Goal: Transaction & Acquisition: Download file/media

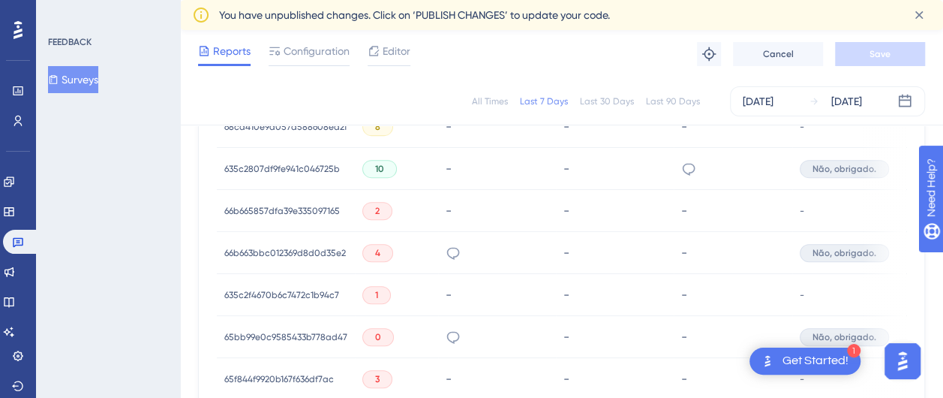
scroll to position [760, 0]
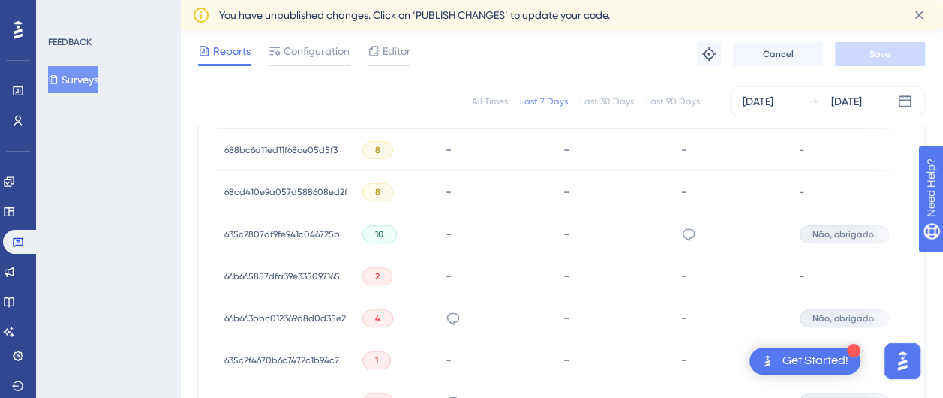
click at [500, 313] on div "erros constantes de login, dificuldade para configuração de contas, dificuldade…" at bounding box center [497, 318] width 118 height 42
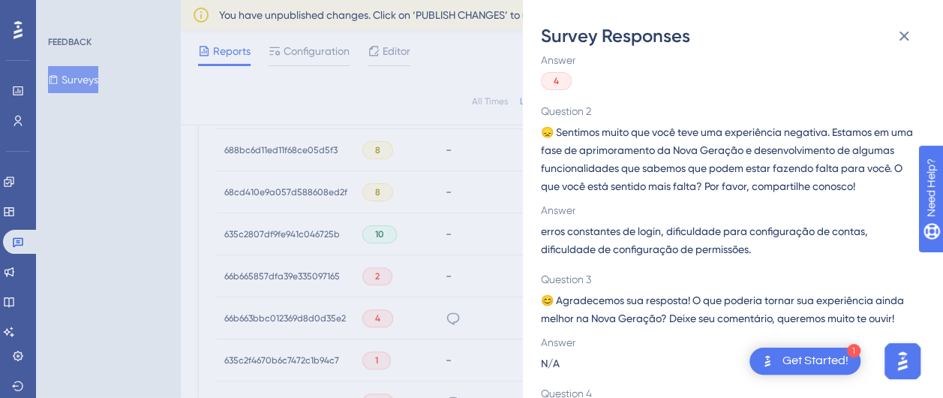
scroll to position [150, 0]
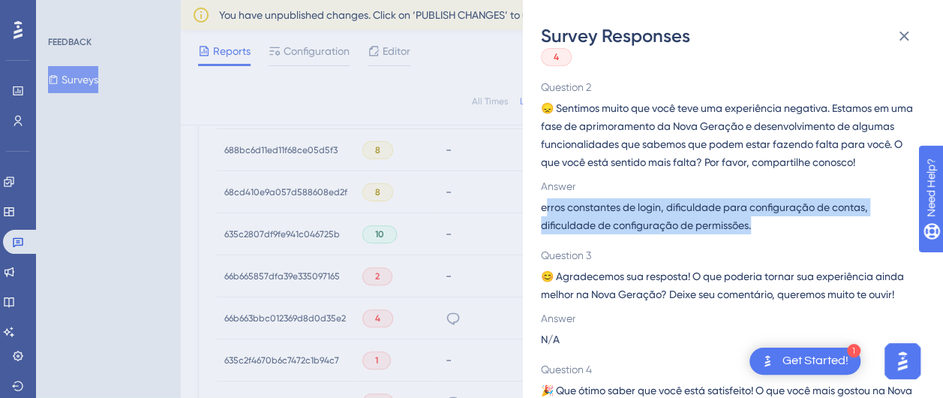
drag, startPoint x: 546, startPoint y: 230, endPoint x: 777, endPoint y: 238, distance: 231.2
click at [777, 234] on span "erros constantes de login, dificuldade para configuração de contas, dificuldade…" at bounding box center [727, 216] width 372 height 36
drag, startPoint x: 777, startPoint y: 238, endPoint x: 682, endPoint y: 236, distance: 95.3
click at [682, 234] on span "erros constantes de login, dificuldade para configuração de contas, dificuldade…" at bounding box center [727, 216] width 372 height 36
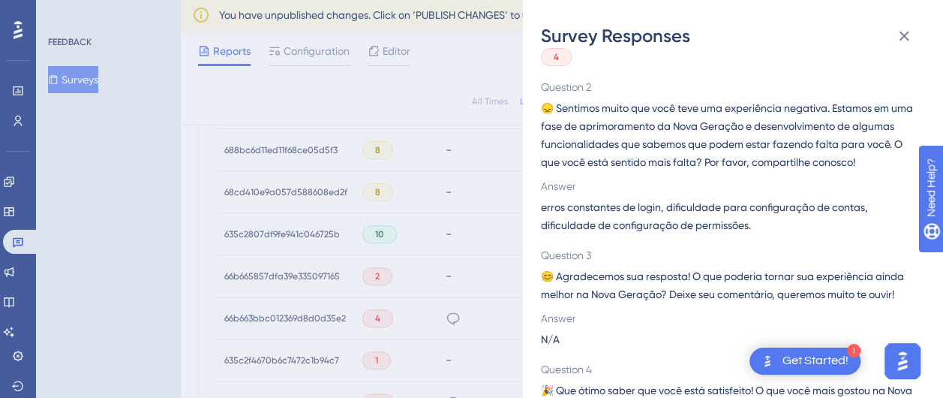
click at [144, 236] on div "Survey Responses 66b663bbc012369d8d0d35e2 Question 1 ✨Olá! Gostaríamos muito de…" at bounding box center [471, 199] width 943 height 398
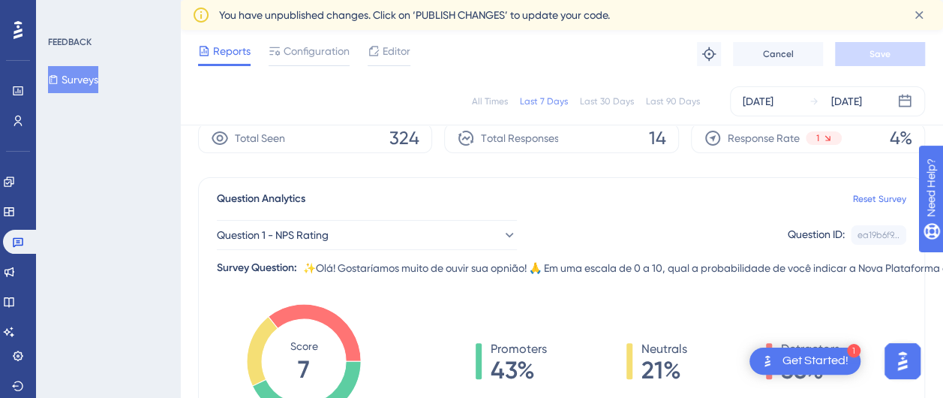
scroll to position [0, 0]
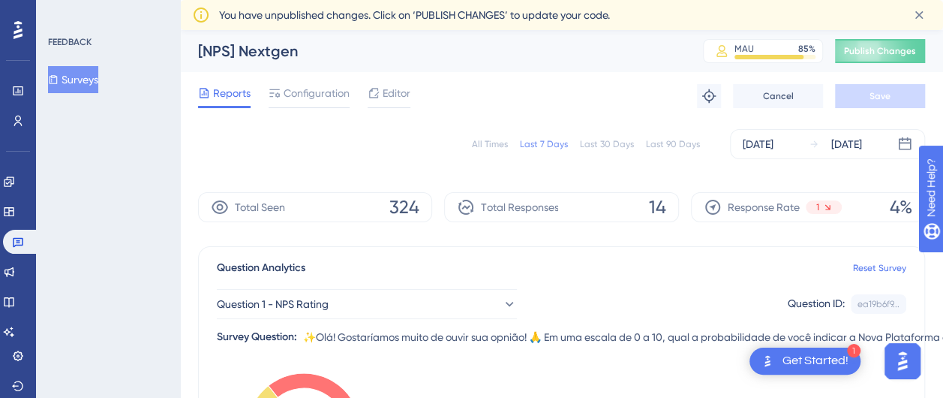
click at [614, 146] on div "Last 30 Days" at bounding box center [607, 144] width 54 height 12
click at [491, 146] on div "All Times" at bounding box center [490, 144] width 36 height 12
click at [544, 143] on div "Last 7 Days" at bounding box center [544, 144] width 48 height 12
click at [492, 146] on div "All Times" at bounding box center [490, 144] width 36 height 12
drag, startPoint x: 374, startPoint y: 204, endPoint x: 415, endPoint y: 205, distance: 41.3
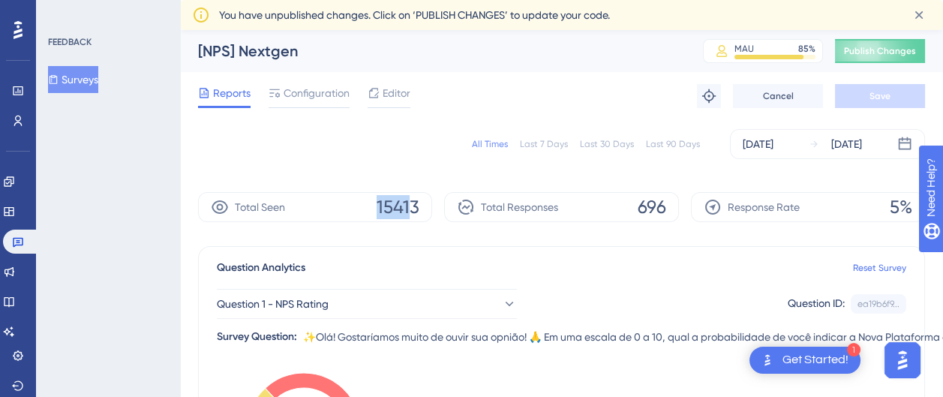
click at [415, 205] on div "Total Seen 15413" at bounding box center [315, 207] width 234 height 30
drag, startPoint x: 636, startPoint y: 205, endPoint x: 671, endPoint y: 204, distance: 35.3
click at [671, 204] on div "Total Responses 696" at bounding box center [561, 207] width 234 height 30
drag, startPoint x: 671, startPoint y: 204, endPoint x: 644, endPoint y: 209, distance: 27.5
click at [644, 209] on span "696" at bounding box center [652, 207] width 29 height 24
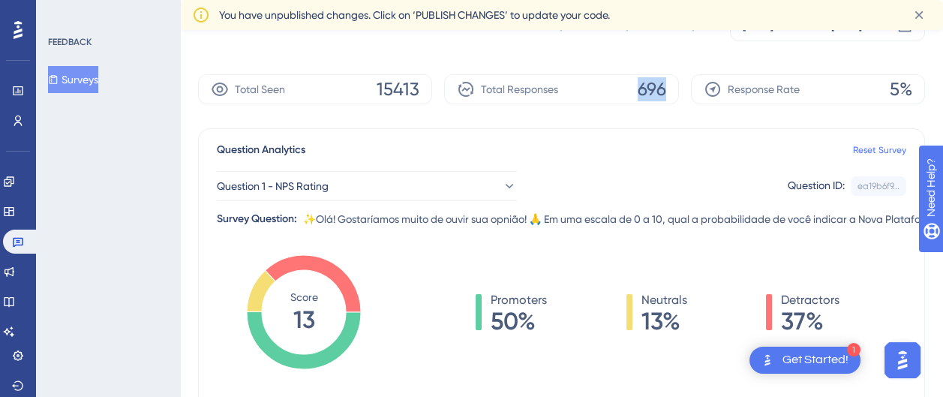
scroll to position [150, 0]
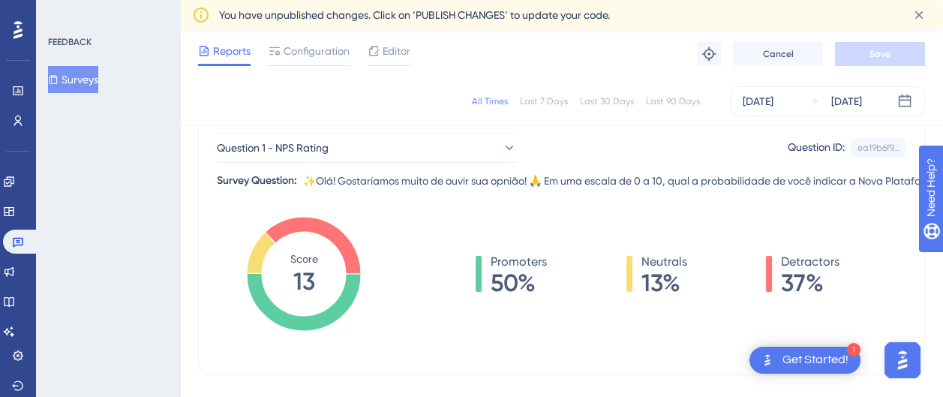
click at [158, 192] on div "FEEDBACK Surveys" at bounding box center [108, 198] width 144 height 397
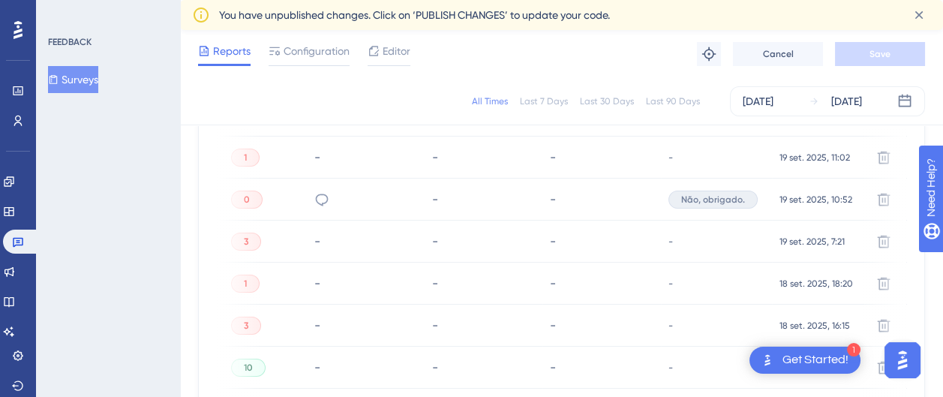
scroll to position [0, 138]
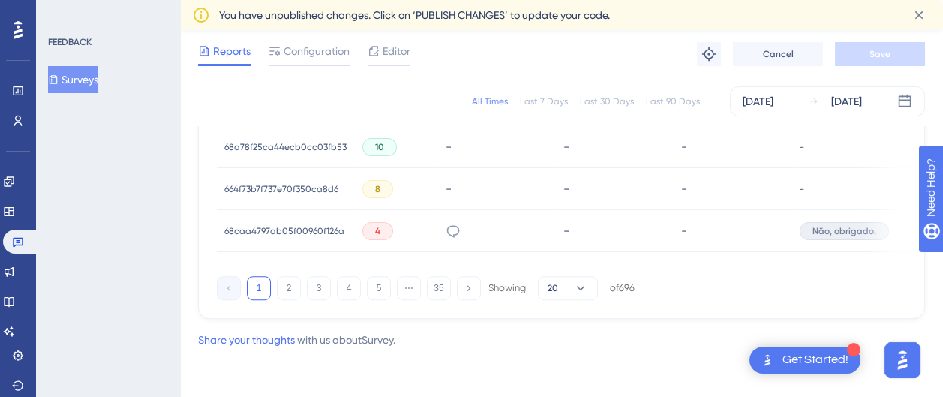
click at [475, 224] on div "DIFICULDADE EM BAIXAR TODAS AS PASTAS DE UMA VEZ." at bounding box center [497, 231] width 118 height 42
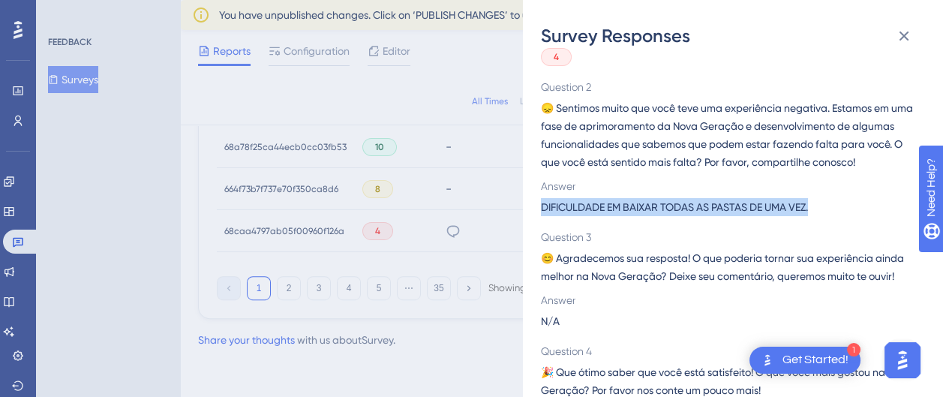
drag, startPoint x: 819, startPoint y: 221, endPoint x: 540, endPoint y: 225, distance: 279.9
click at [540, 225] on div "Survey Responses 68caa4797ab05f00960f126a Question 1 ✨Olá! Gostaríamos muito de…" at bounding box center [733, 198] width 420 height 397
drag, startPoint x: 540, startPoint y: 225, endPoint x: 581, endPoint y: 225, distance: 41.3
click at [581, 216] on span "DIFICULDADE EM BAIXAR TODAS AS PASTAS DE UMA VEZ." at bounding box center [674, 207] width 267 height 18
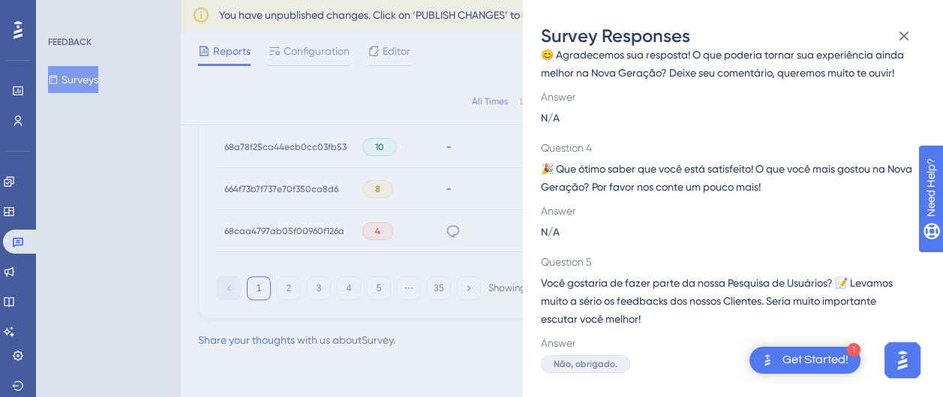
scroll to position [135, 0]
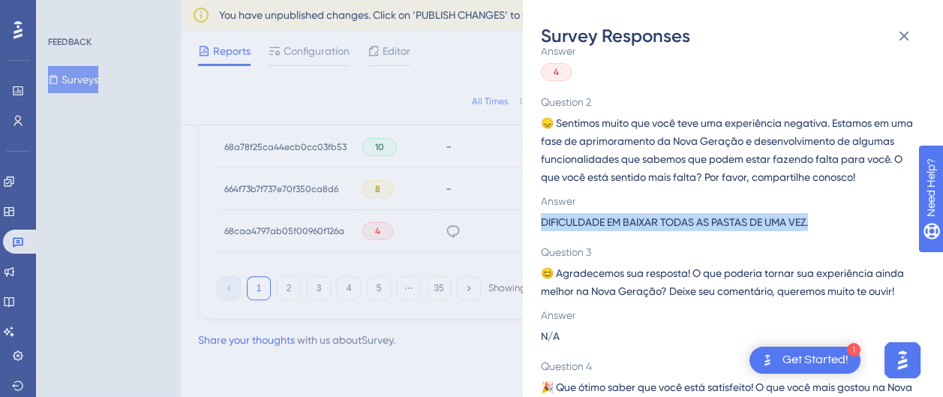
click at [578, 231] on span "DIFICULDADE EM BAIXAR TODAS AS PASTAS DE UMA VEZ." at bounding box center [674, 222] width 267 height 18
drag, startPoint x: 542, startPoint y: 236, endPoint x: 817, endPoint y: 236, distance: 275.4
click at [817, 231] on div "DIFICULDADE EM BAIXAR TODAS AS PASTAS DE UMA VEZ." at bounding box center [727, 222] width 372 height 18
drag, startPoint x: 817, startPoint y: 236, endPoint x: 723, endPoint y: 244, distance: 94.1
click at [723, 231] on span "DIFICULDADE EM BAIXAR TODAS AS PASTAS DE UMA VEZ." at bounding box center [674, 222] width 267 height 18
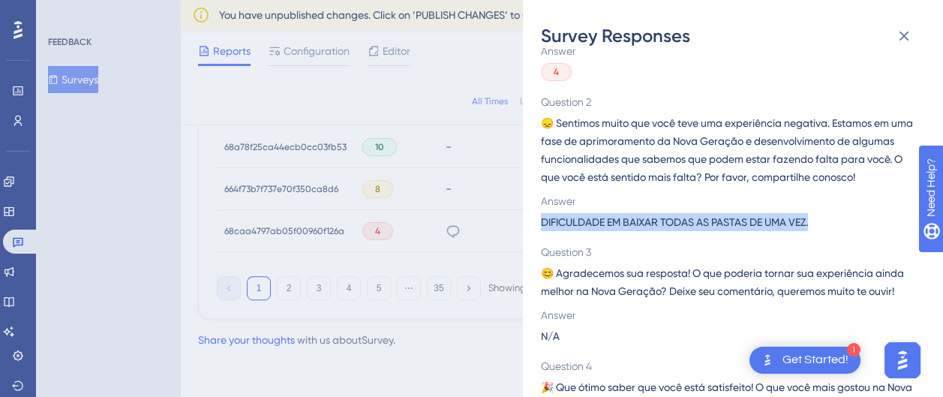
click at [599, 231] on span "DIFICULDADE EM BAIXAR TODAS AS PASTAS DE UMA VEZ." at bounding box center [674, 222] width 267 height 18
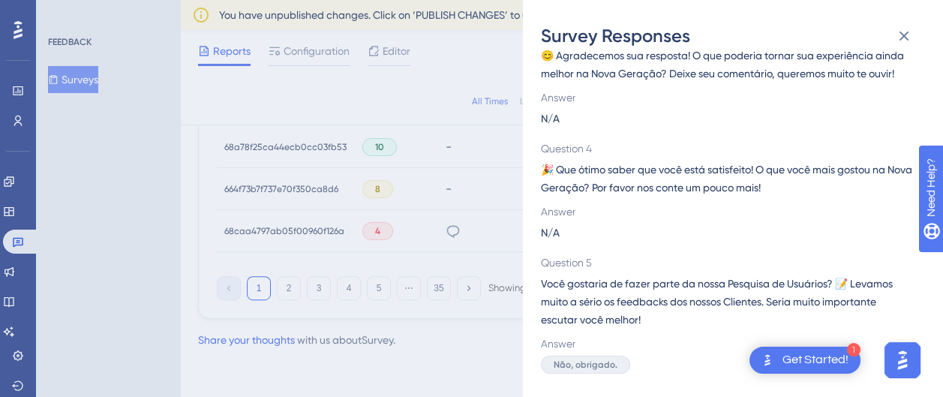
scroll to position [360, 0]
click at [903, 29] on icon at bounding box center [904, 36] width 18 height 18
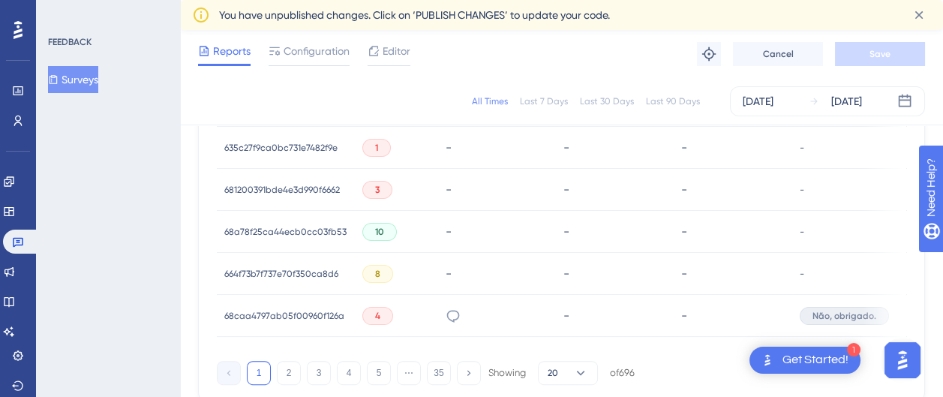
scroll to position [1155, 0]
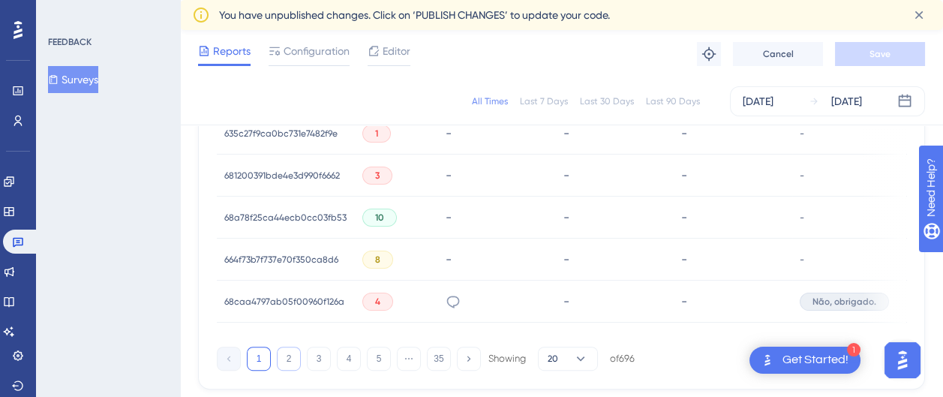
click at [292, 362] on button "2" at bounding box center [289, 359] width 24 height 24
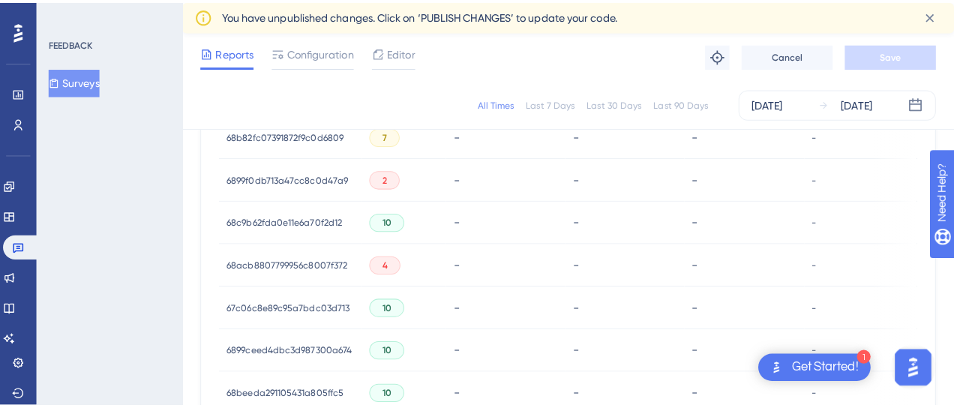
scroll to position [375, 0]
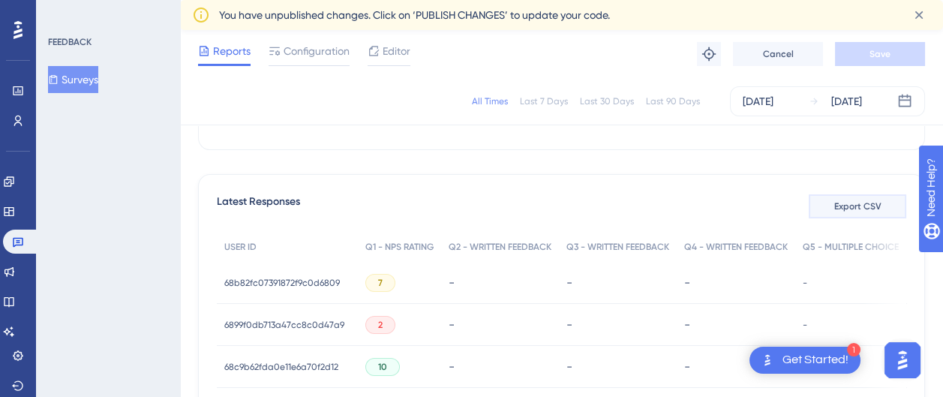
click at [851, 206] on span "Export CSV" at bounding box center [857, 206] width 47 height 12
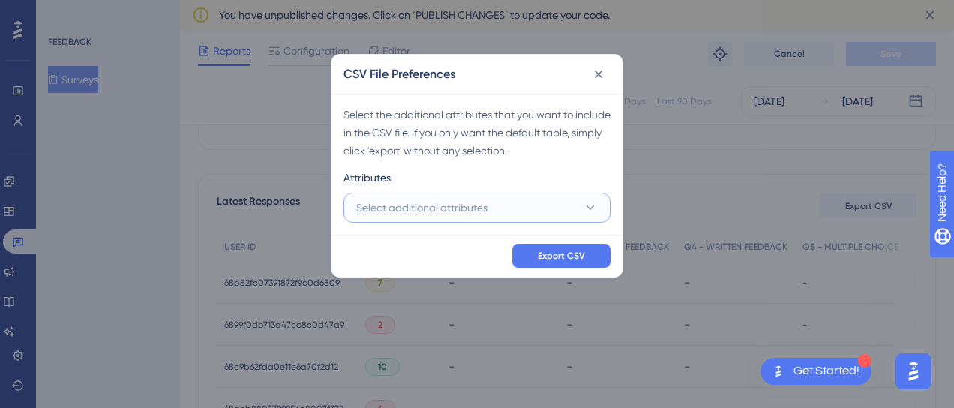
click at [546, 206] on button "Select additional attributes" at bounding box center [477, 208] width 267 height 30
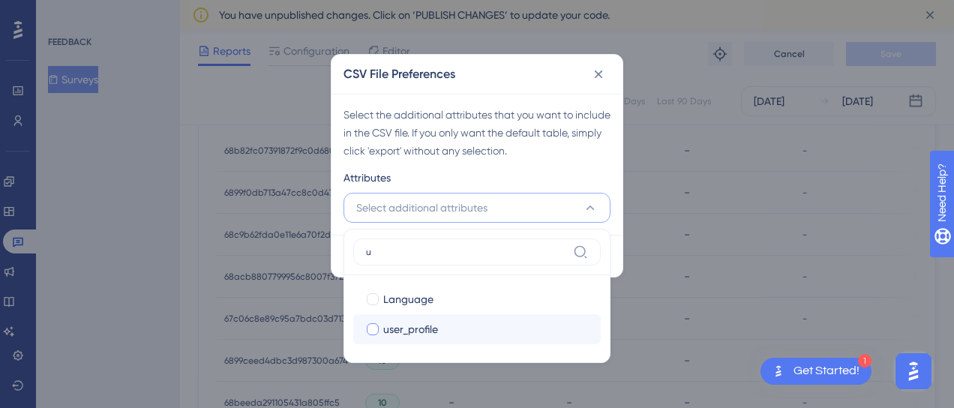
type input "u"
click at [372, 323] on div at bounding box center [372, 329] width 15 height 15
checkbox input "true"
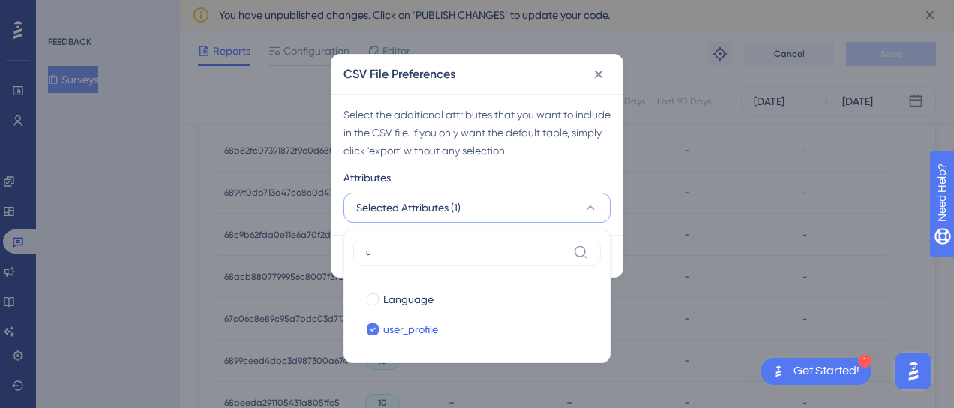
click at [609, 180] on div "Attributes" at bounding box center [477, 181] width 267 height 24
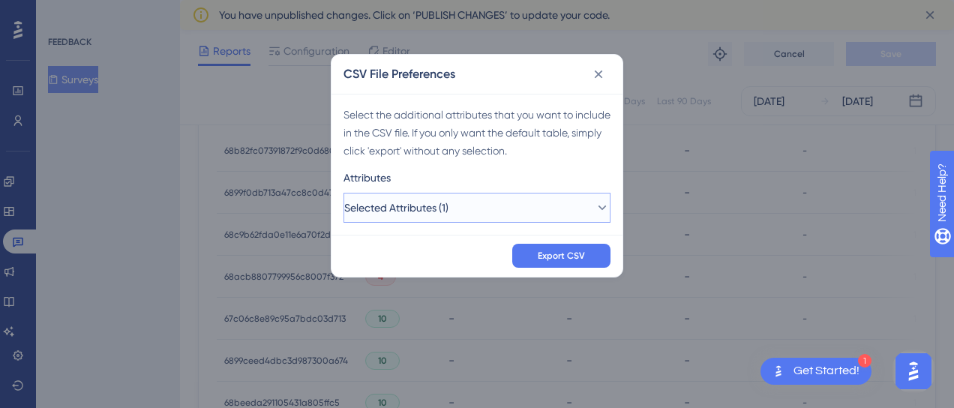
click at [595, 212] on icon at bounding box center [602, 207] width 15 height 15
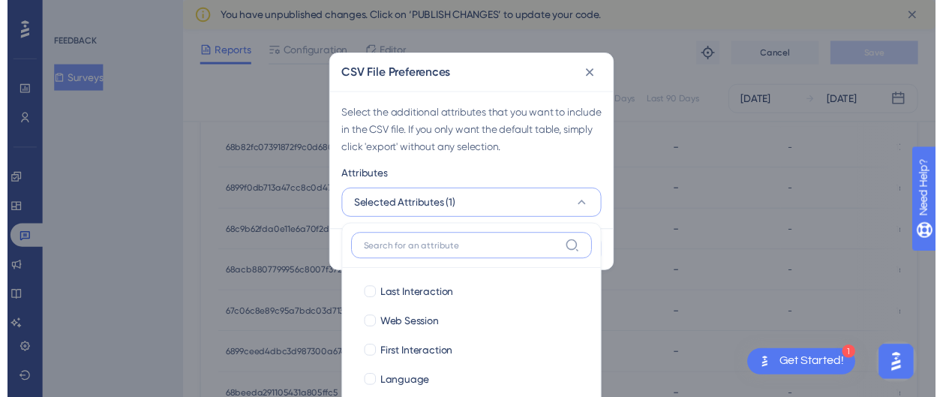
scroll to position [640, 0]
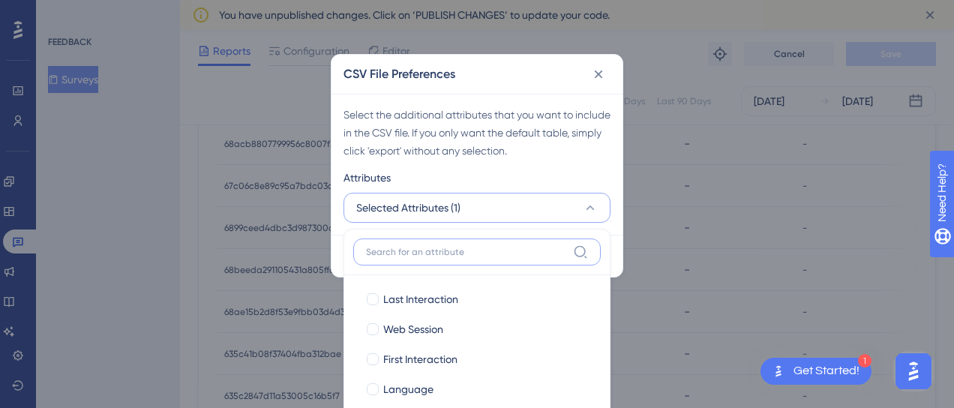
click at [498, 252] on input at bounding box center [466, 252] width 201 height 12
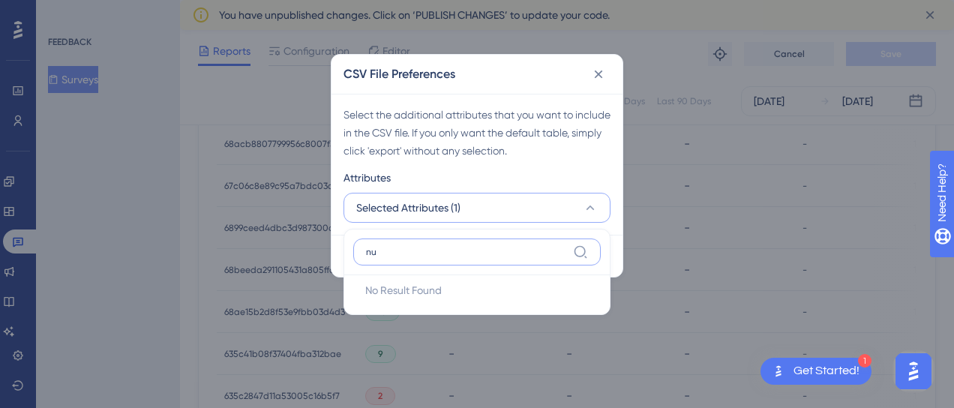
type input "n"
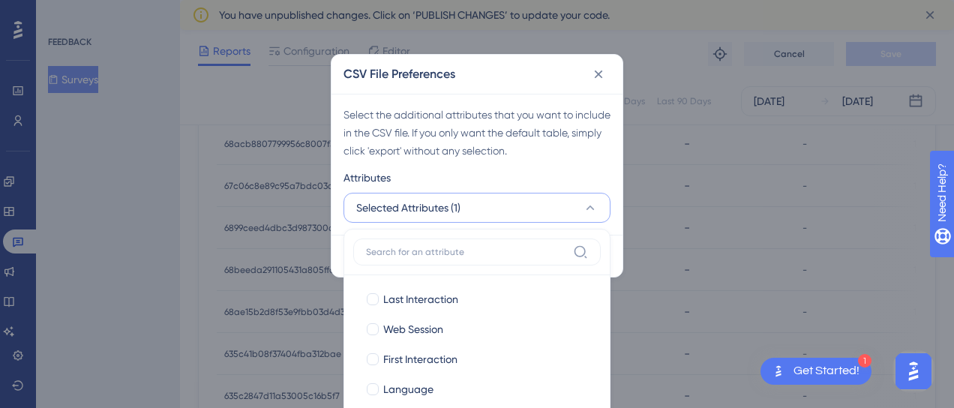
click at [602, 155] on div "Select the additional attributes that you want to include in the CSV file. If y…" at bounding box center [477, 133] width 267 height 54
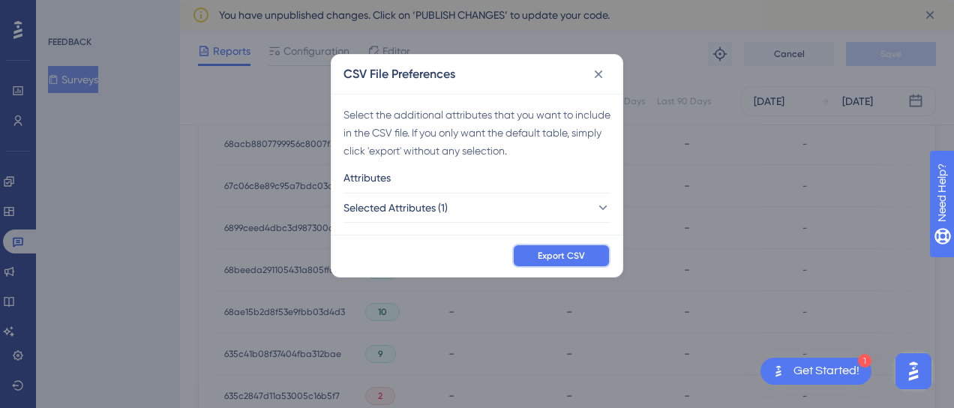
click at [552, 259] on span "Export CSV" at bounding box center [561, 256] width 47 height 12
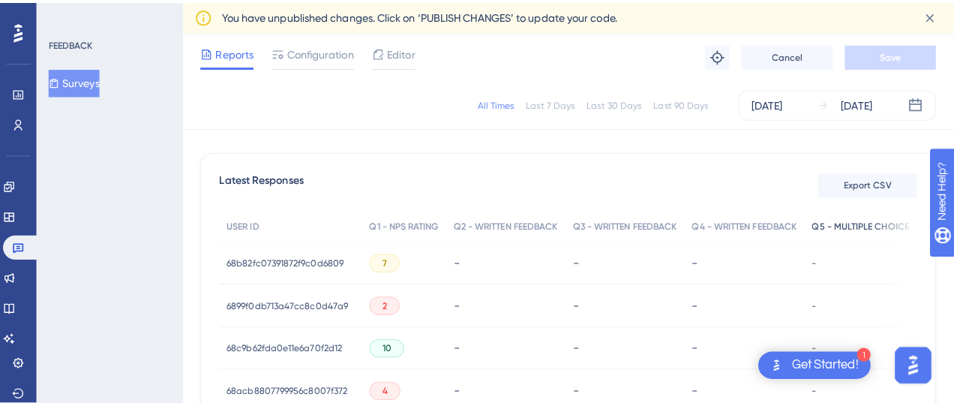
scroll to position [341, 0]
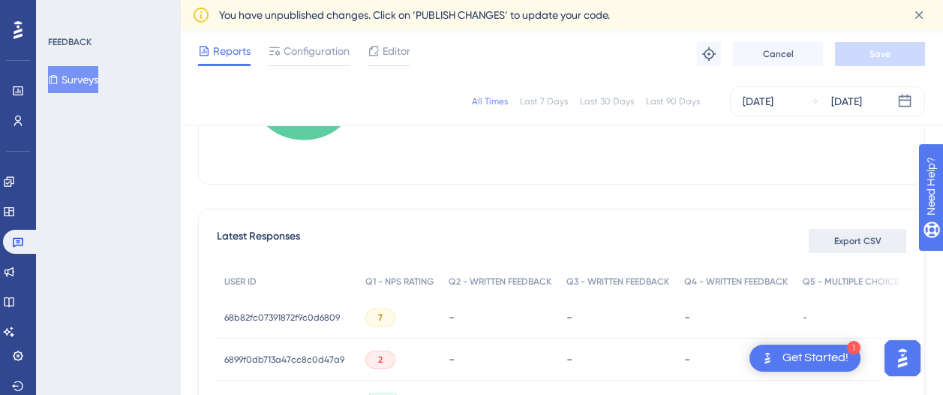
click at [845, 242] on span "Export CSV" at bounding box center [857, 241] width 47 height 12
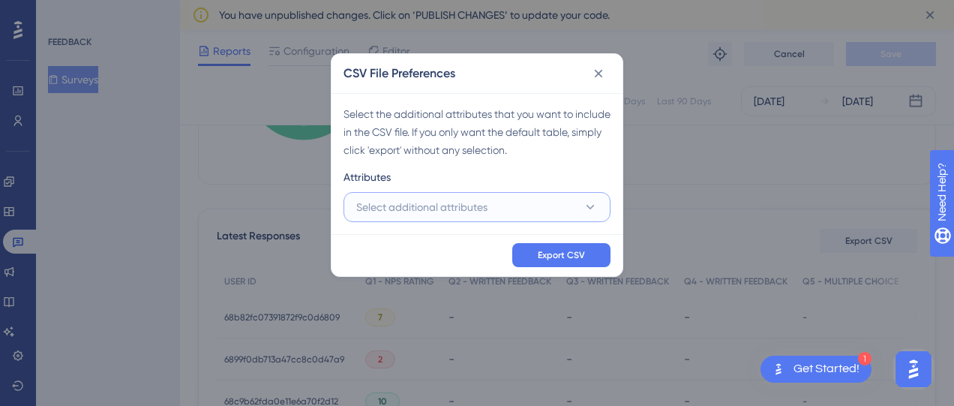
click at [539, 215] on button "Select additional attributes" at bounding box center [477, 207] width 267 height 30
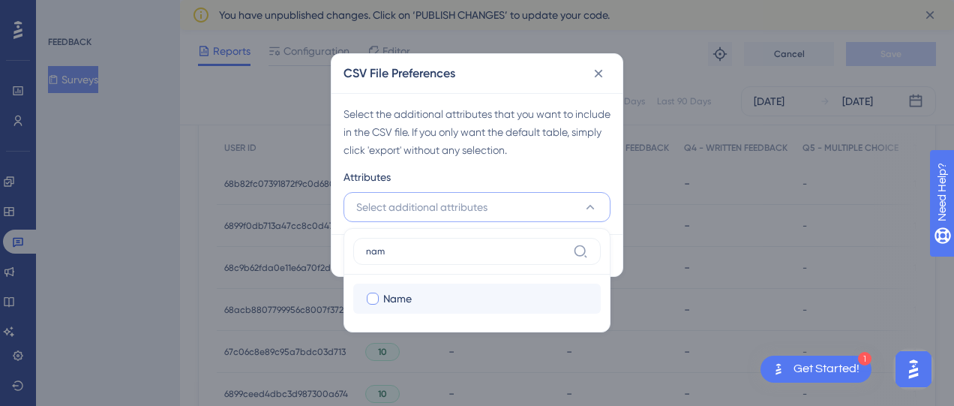
type input "nam"
click at [374, 301] on div at bounding box center [373, 299] width 12 height 12
checkbox input "true"
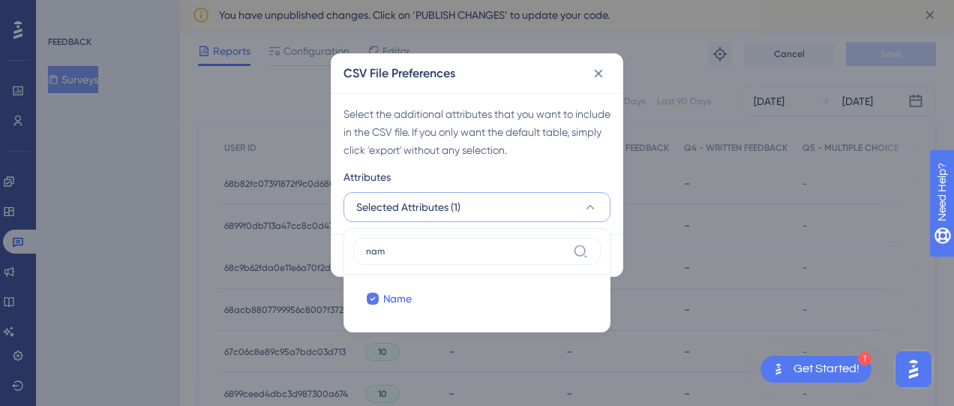
click at [601, 166] on div "Select the additional attributes that you want to include in the CSV file. If y…" at bounding box center [477, 163] width 291 height 141
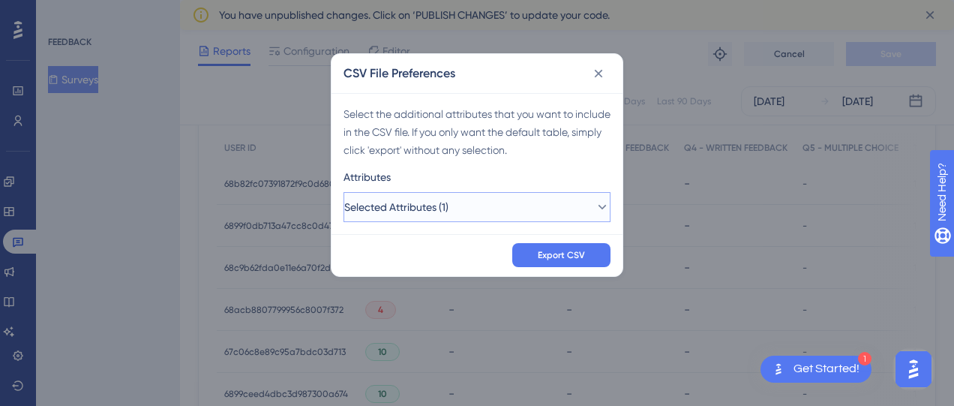
click at [577, 202] on button "Selected Attributes (1)" at bounding box center [477, 207] width 267 height 30
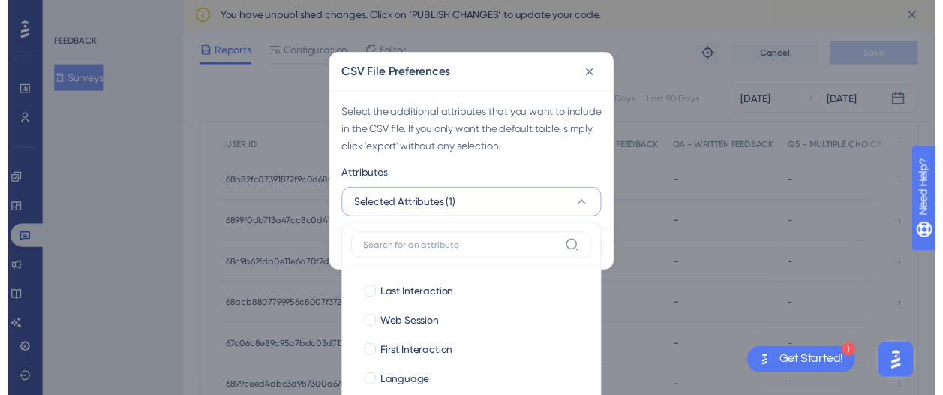
scroll to position [609, 0]
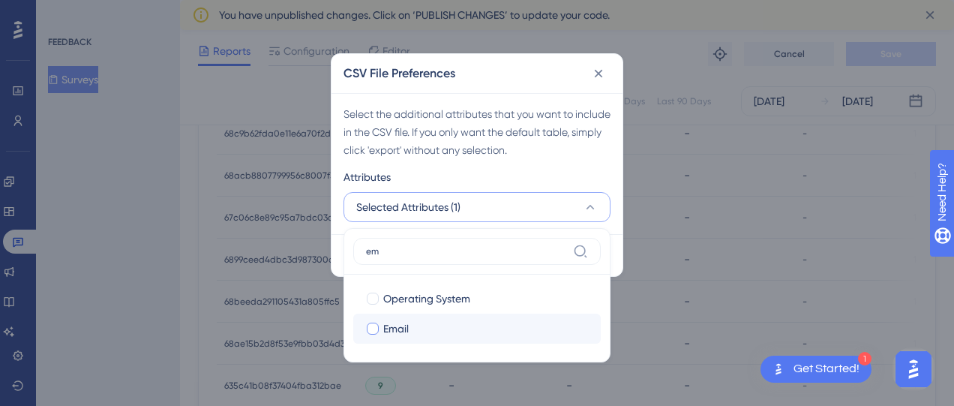
type input "em"
click at [374, 329] on div at bounding box center [373, 329] width 12 height 12
checkbox input "true"
drag, startPoint x: 489, startPoint y: 259, endPoint x: 425, endPoint y: 258, distance: 63.8
click at [425, 258] on label "em" at bounding box center [477, 251] width 248 height 27
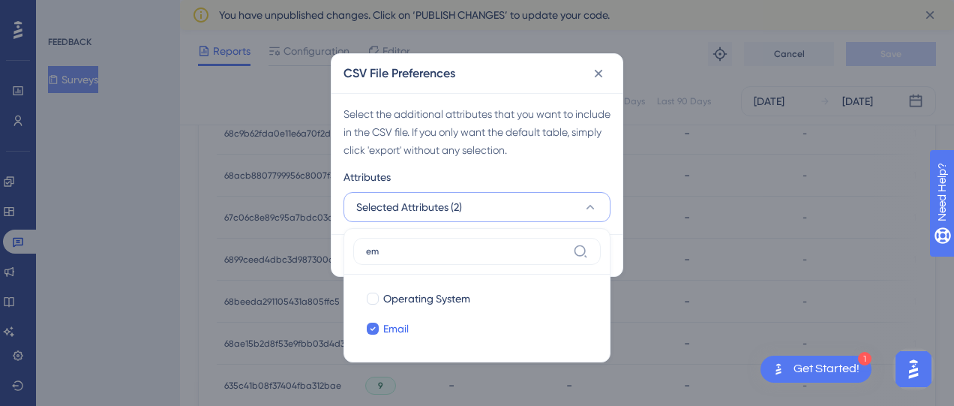
drag, startPoint x: 425, startPoint y: 258, endPoint x: 392, endPoint y: 253, distance: 34.2
click at [392, 255] on input "em" at bounding box center [466, 251] width 201 height 12
click at [392, 253] on input "em" at bounding box center [466, 251] width 201 height 12
drag, startPoint x: 392, startPoint y: 253, endPoint x: 380, endPoint y: 257, distance: 12.6
click at [380, 257] on input "em" at bounding box center [466, 251] width 201 height 12
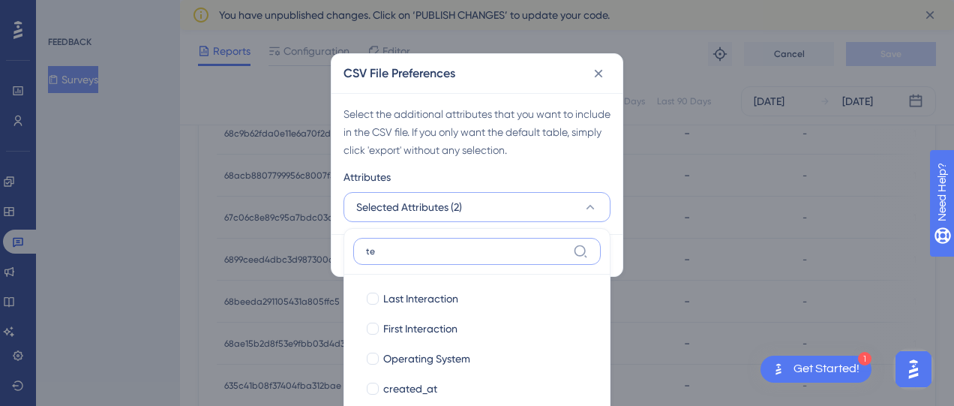
type input "t"
click at [600, 163] on div "Select the additional attributes that you want to include in the CSV file. If y…" at bounding box center [477, 163] width 291 height 141
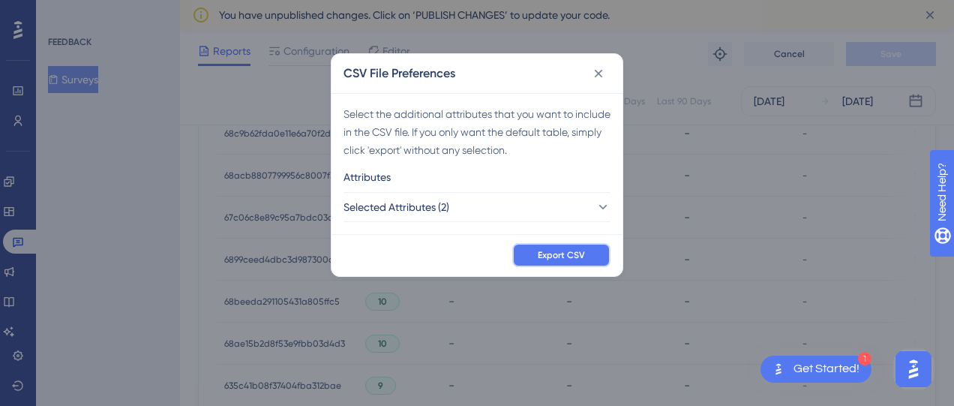
click at [552, 254] on span "Export CSV" at bounding box center [561, 255] width 47 height 12
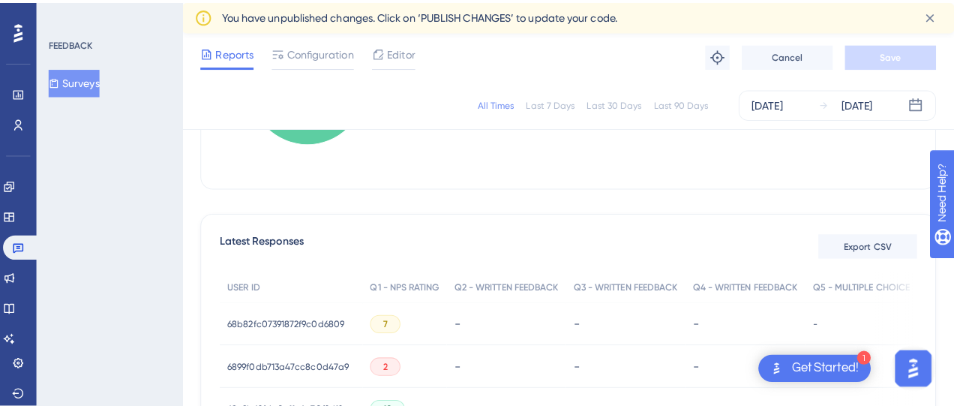
scroll to position [352, 0]
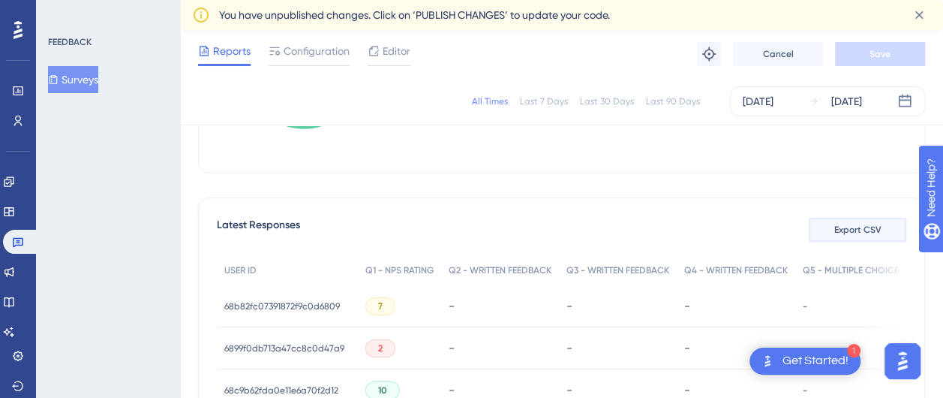
click at [855, 224] on span "Export CSV" at bounding box center [857, 230] width 47 height 12
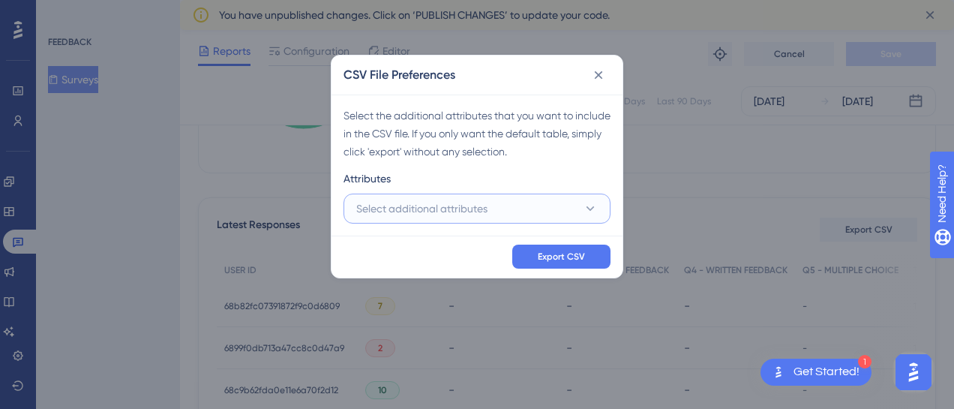
click at [510, 217] on button "Select additional attributes" at bounding box center [477, 209] width 267 height 30
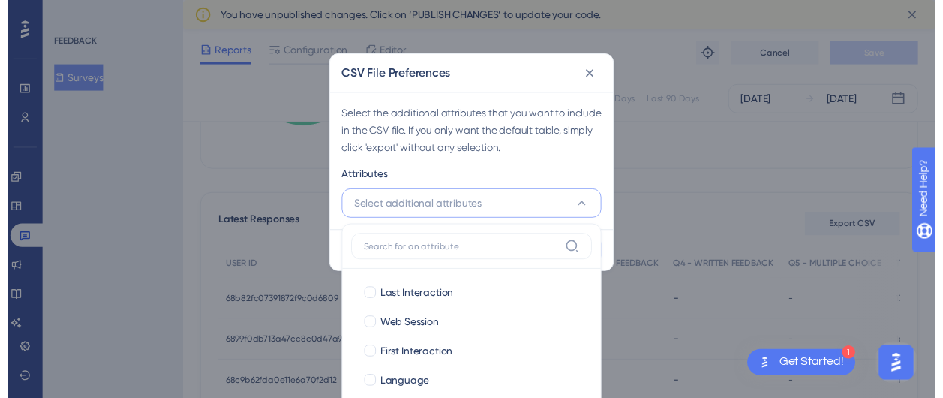
scroll to position [485, 0]
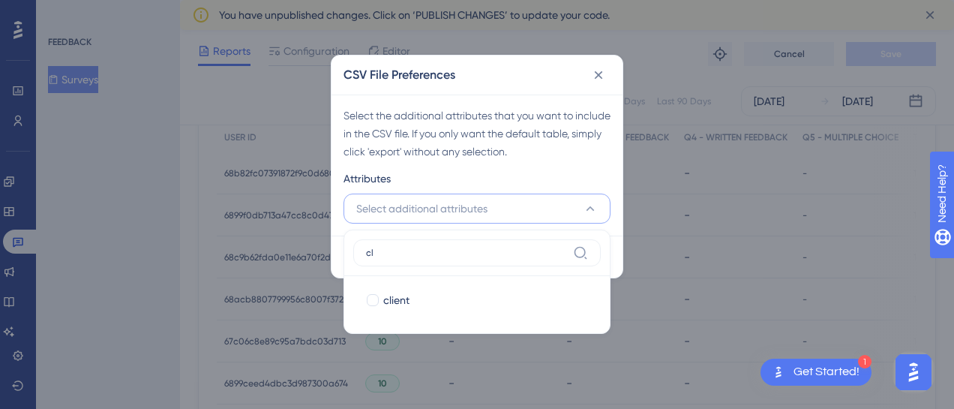
type input "c"
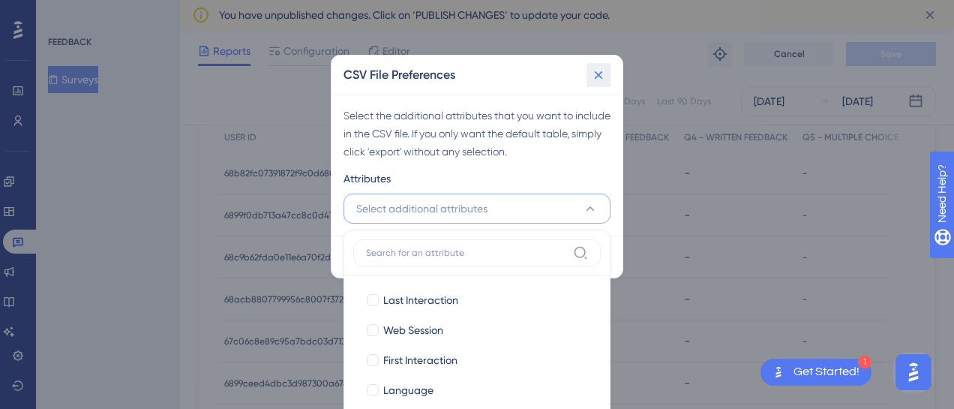
click at [597, 68] on icon at bounding box center [598, 75] width 15 height 15
